Goal: Task Accomplishment & Management: Use online tool/utility

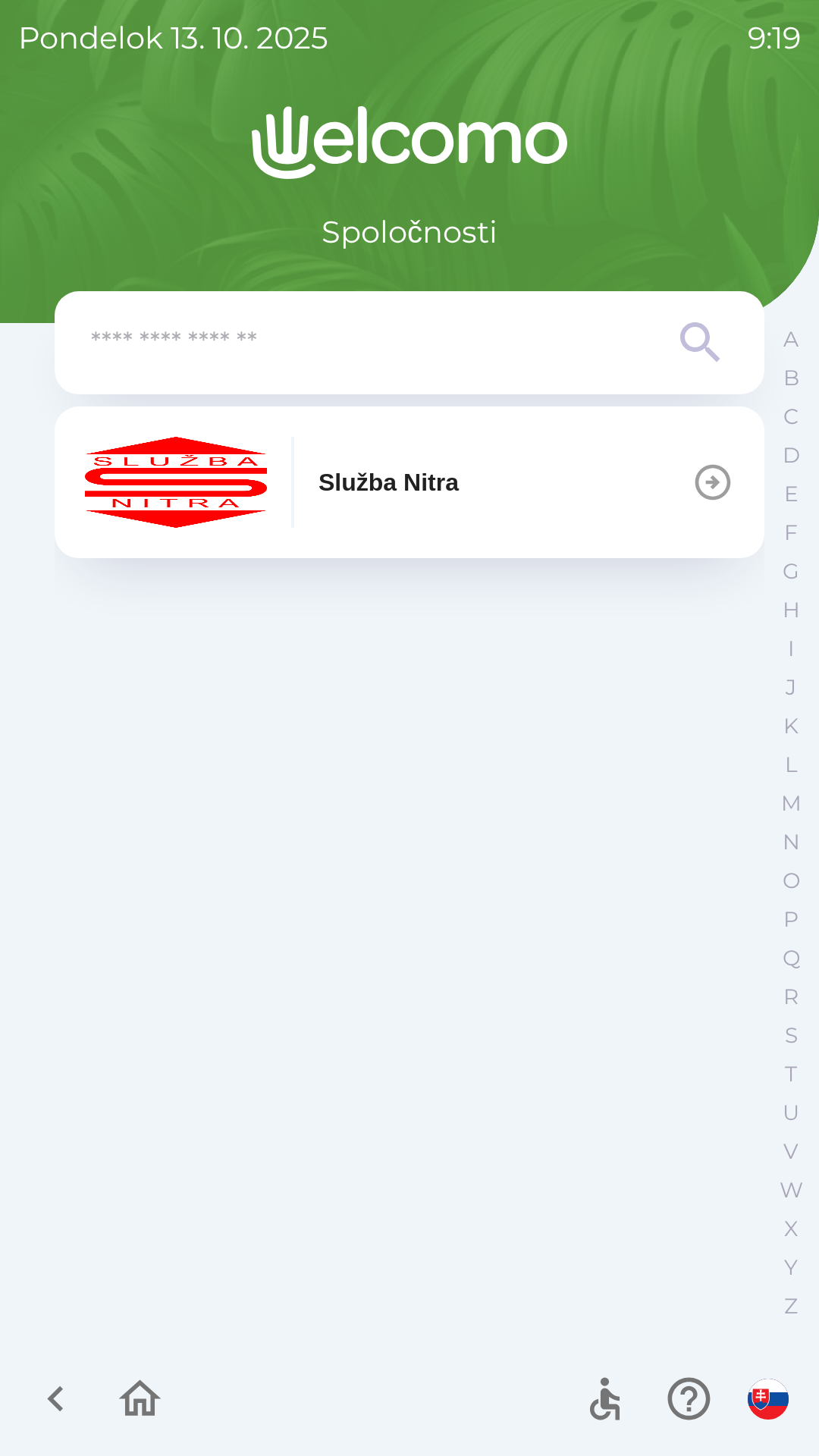
click at [418, 483] on p "Služba Nitra" at bounding box center [388, 482] width 140 height 37
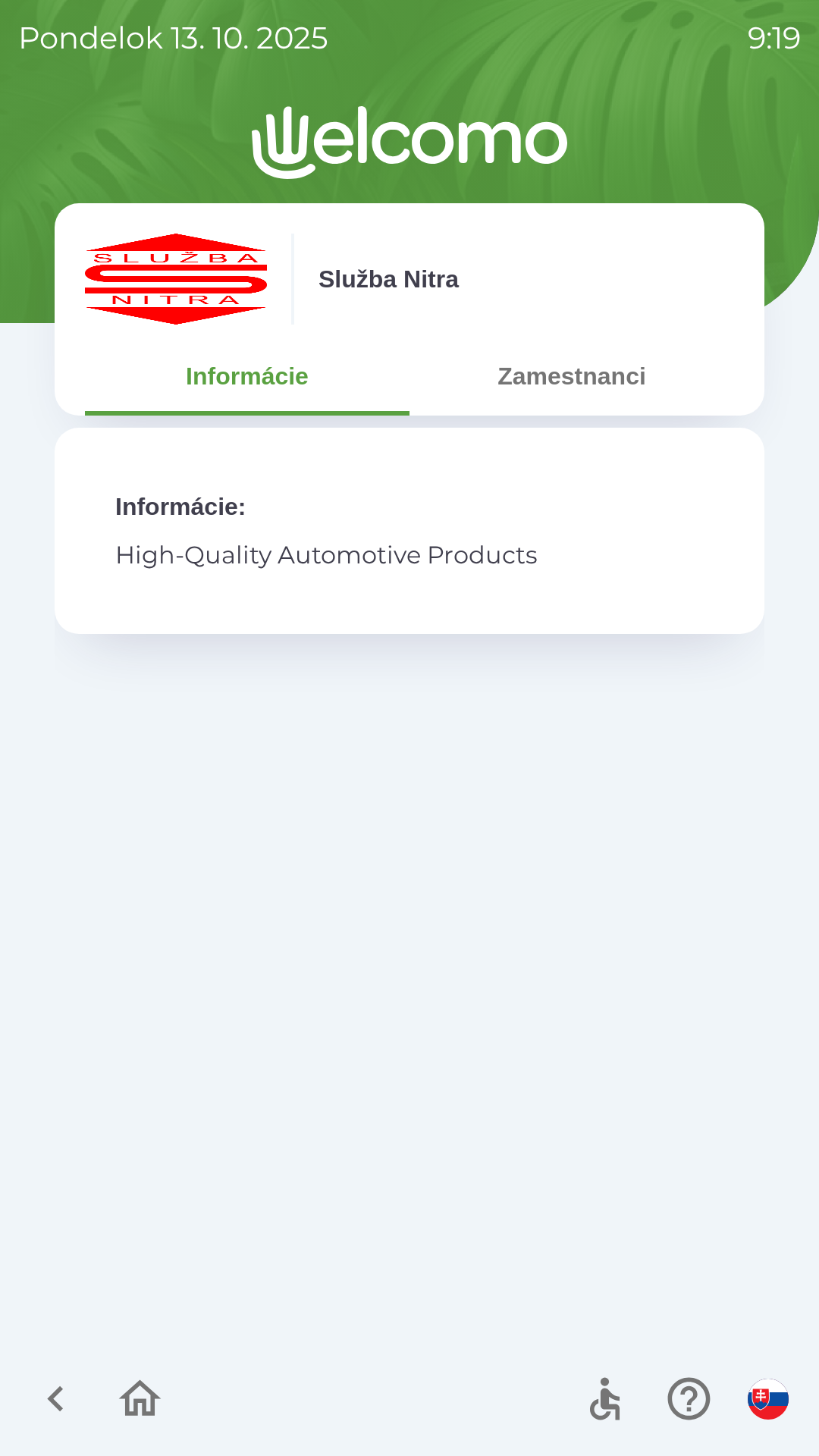
click at [617, 387] on button "Zamestnanci" at bounding box center [571, 376] width 325 height 54
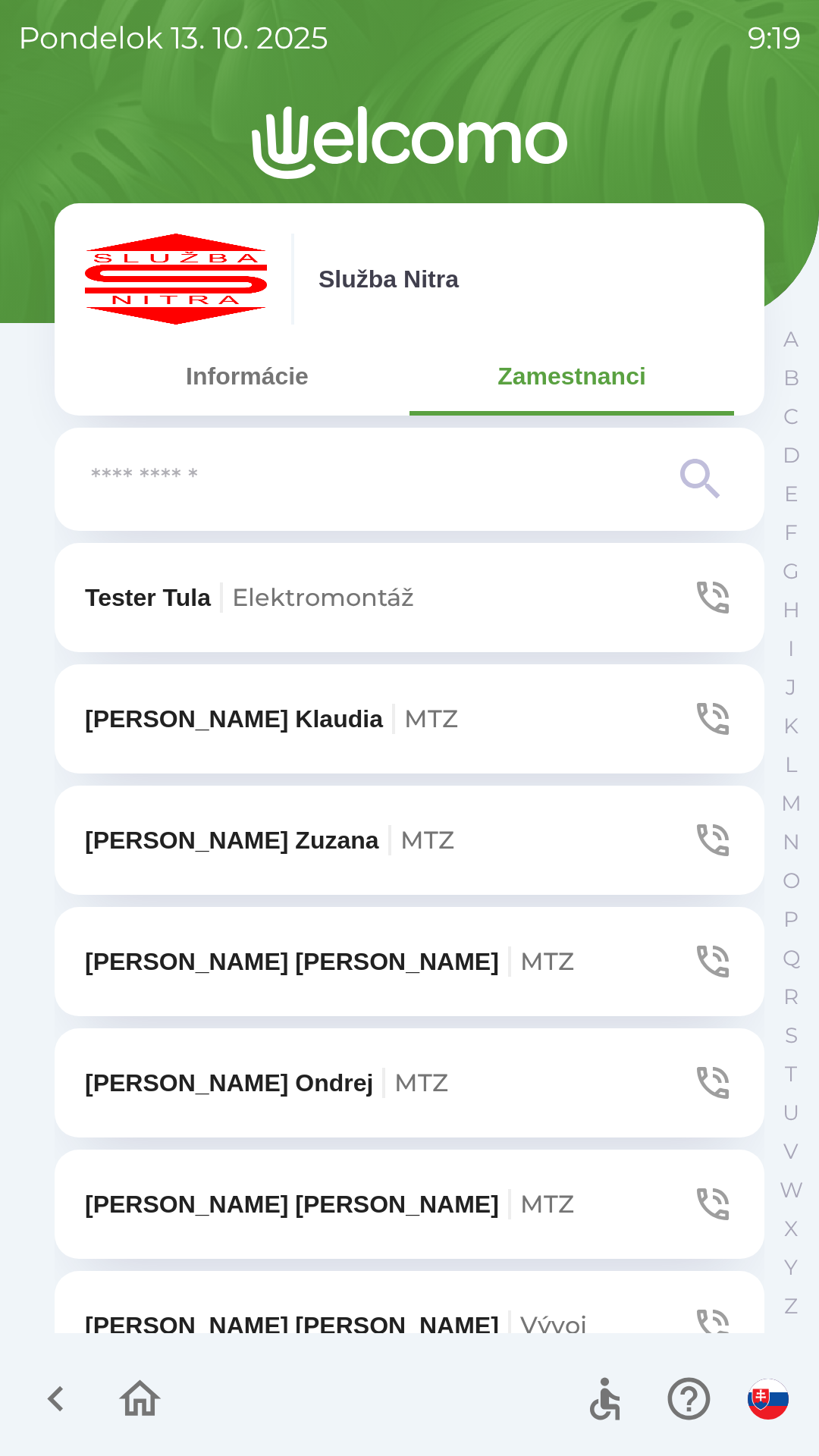
click at [353, 469] on input "text" at bounding box center [379, 479] width 577 height 42
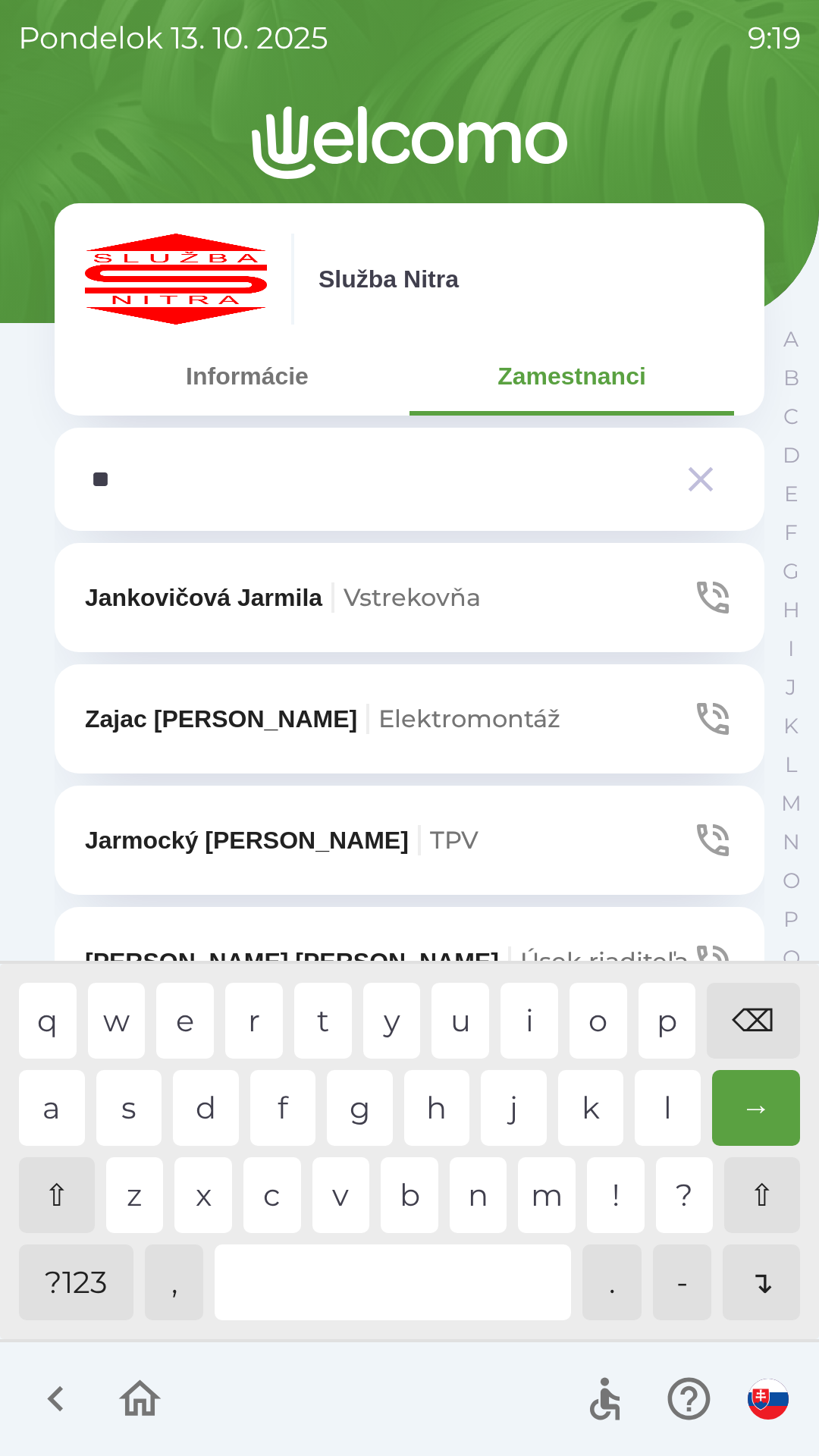
click at [62, 1110] on div "a" at bounding box center [51, 1108] width 66 height 76
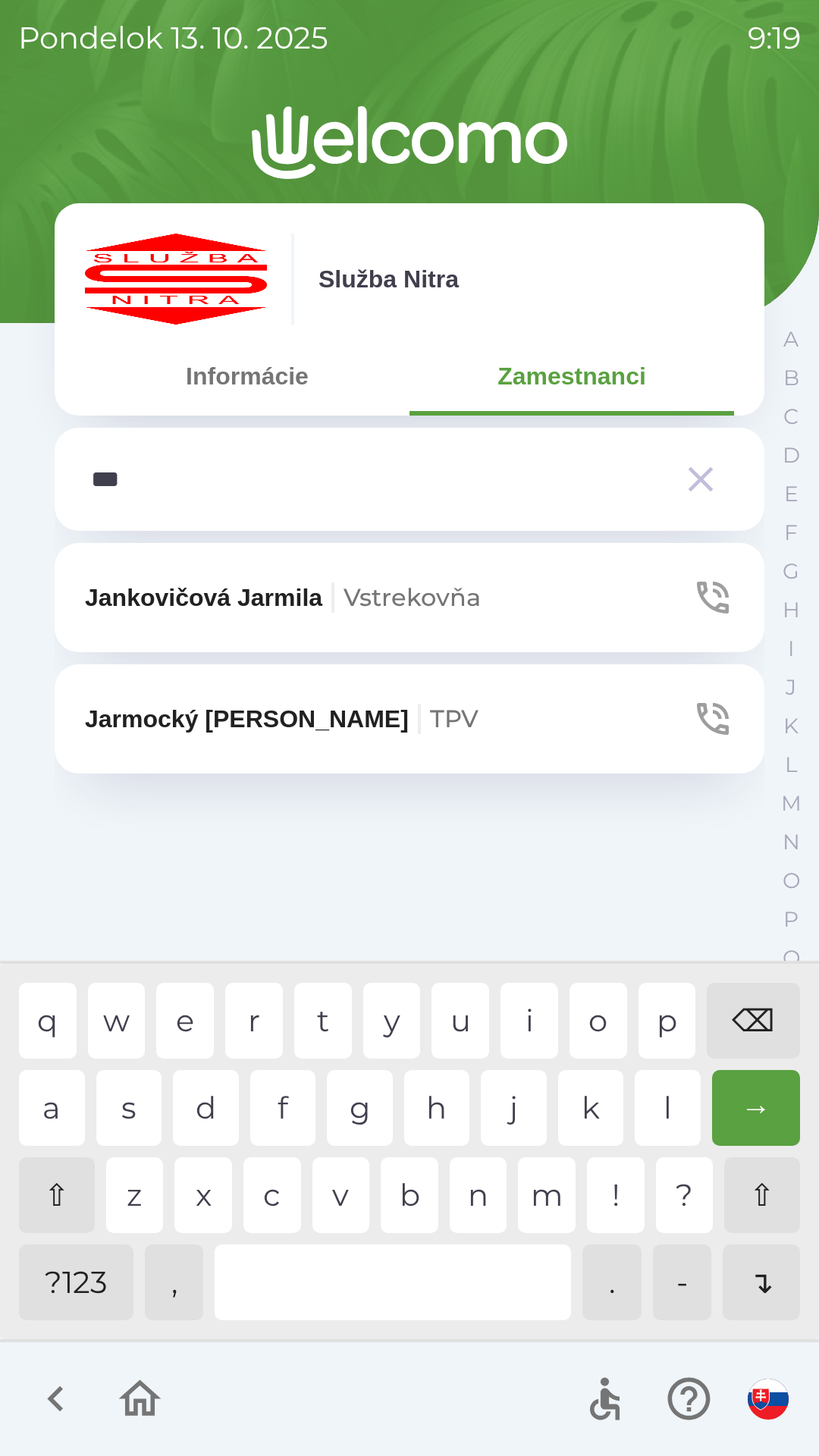
type input "****"
click at [537, 1203] on div "m" at bounding box center [547, 1195] width 58 height 76
click at [264, 711] on p "Jarmocký [PERSON_NAME] TPV" at bounding box center [282, 718] width 393 height 37
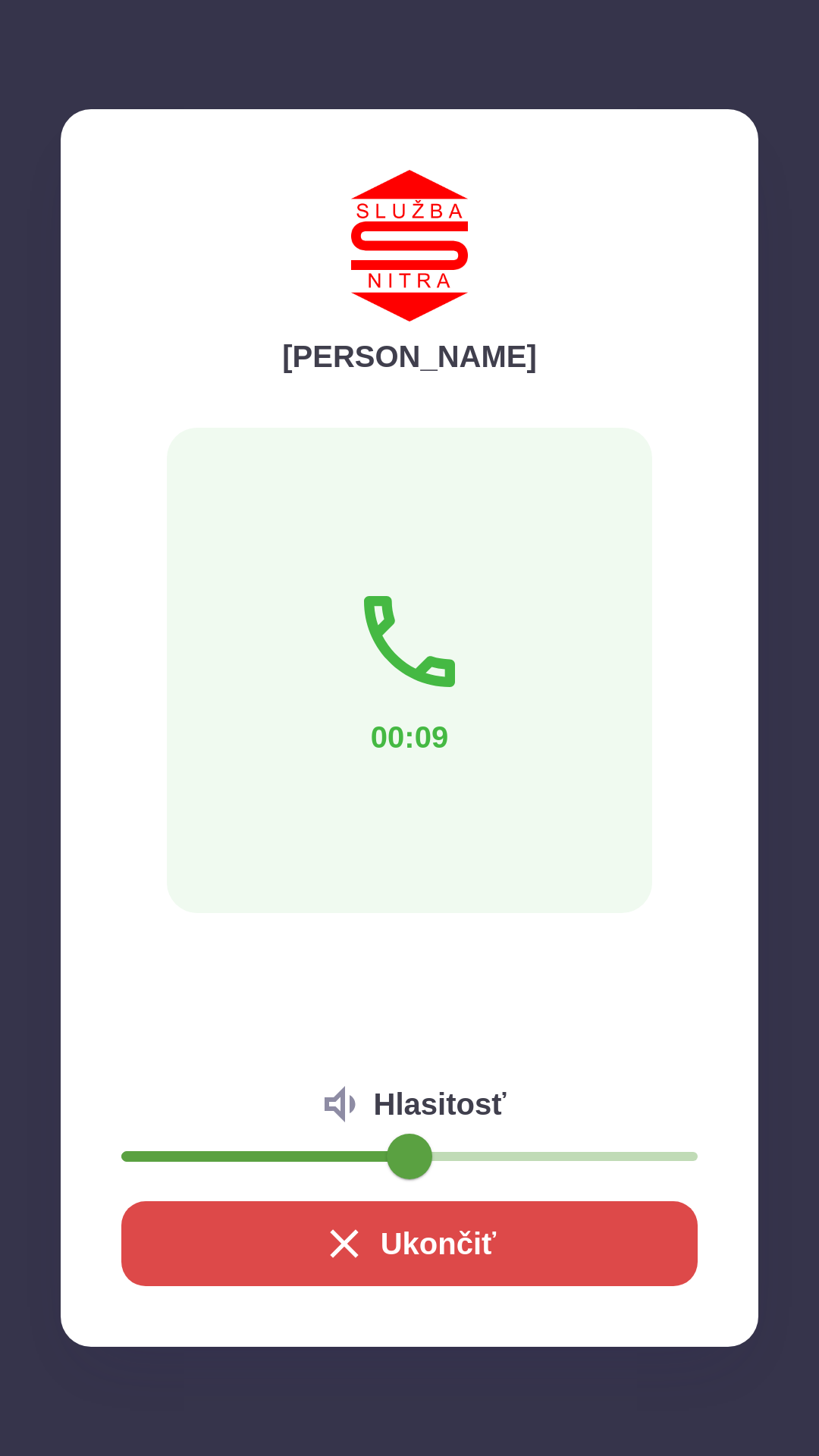
click at [441, 1242] on button "Ukončiť" at bounding box center [410, 1243] width 577 height 85
